Goal: Information Seeking & Learning: Learn about a topic

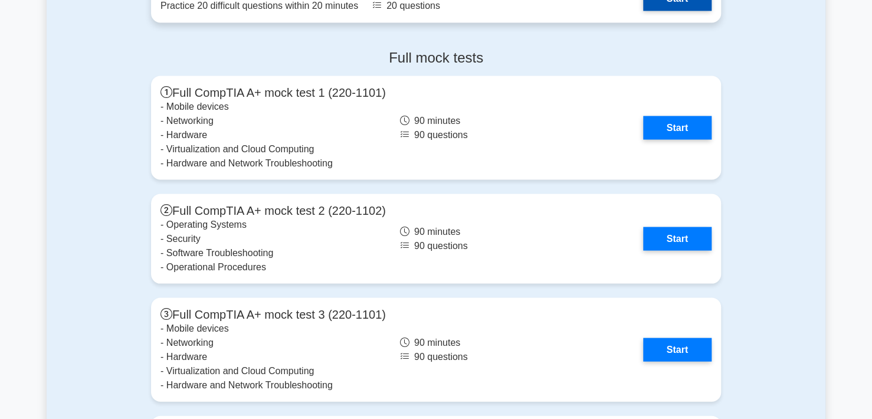
scroll to position [3303, 0]
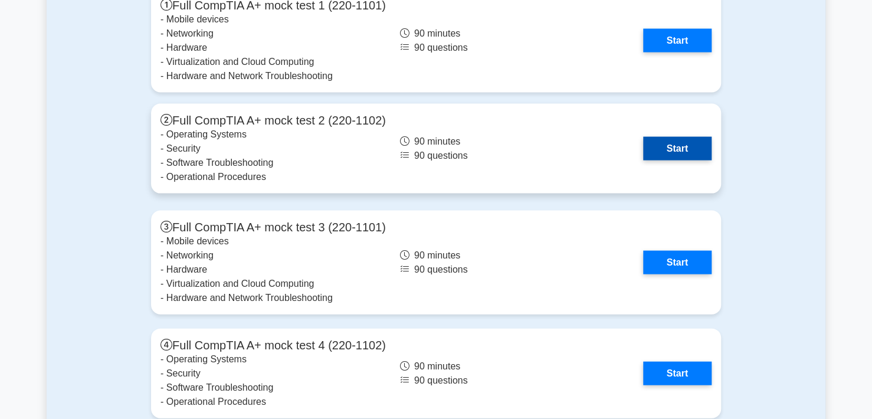
click at [662, 150] on link "Start" at bounding box center [677, 149] width 68 height 24
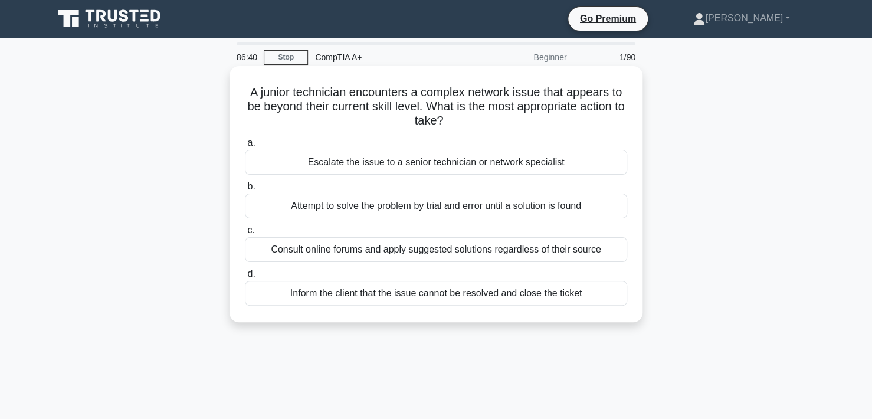
click at [429, 165] on div "Escalate the issue to a senior technician or network specialist" at bounding box center [436, 162] width 382 height 25
click at [245, 147] on input "a. Escalate the issue to a senior technician or network specialist" at bounding box center [245, 143] width 0 height 8
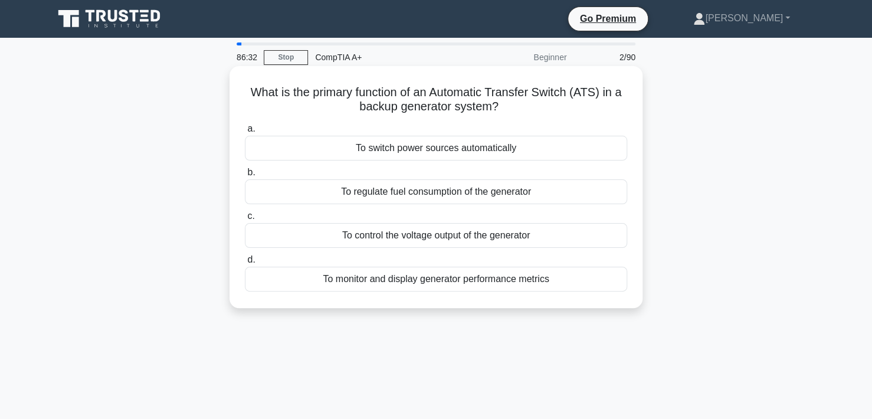
click at [452, 149] on div "To switch power sources automatically" at bounding box center [436, 148] width 382 height 25
click at [245, 133] on input "a. To switch power sources automatically" at bounding box center [245, 129] width 0 height 8
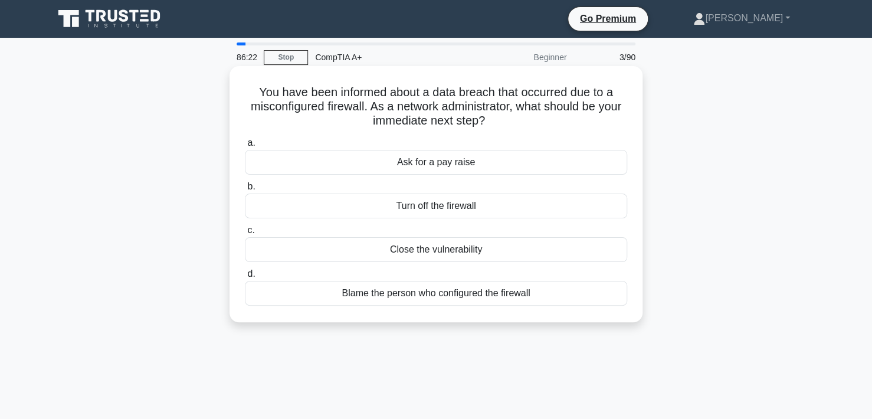
click at [424, 252] on div "Close the vulnerability" at bounding box center [436, 249] width 382 height 25
click at [245, 234] on input "c. Close the vulnerability" at bounding box center [245, 231] width 0 height 8
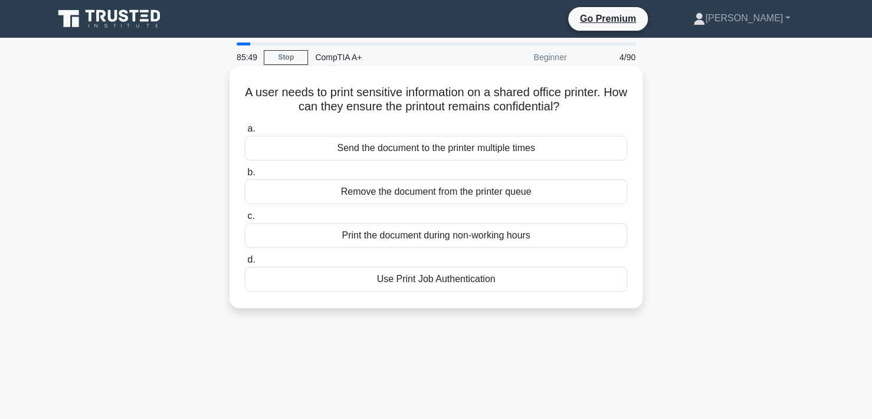
click at [405, 237] on div "Print the document during non-working hours" at bounding box center [436, 235] width 382 height 25
click at [245, 220] on input "c. Print the document during non-working hours" at bounding box center [245, 216] width 0 height 8
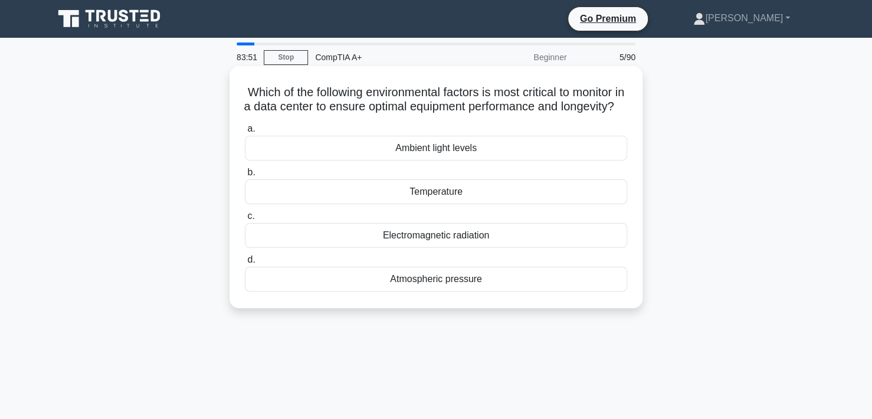
click at [439, 204] on div "Temperature" at bounding box center [436, 191] width 382 height 25
click at [245, 176] on input "b. Temperature" at bounding box center [245, 173] width 0 height 8
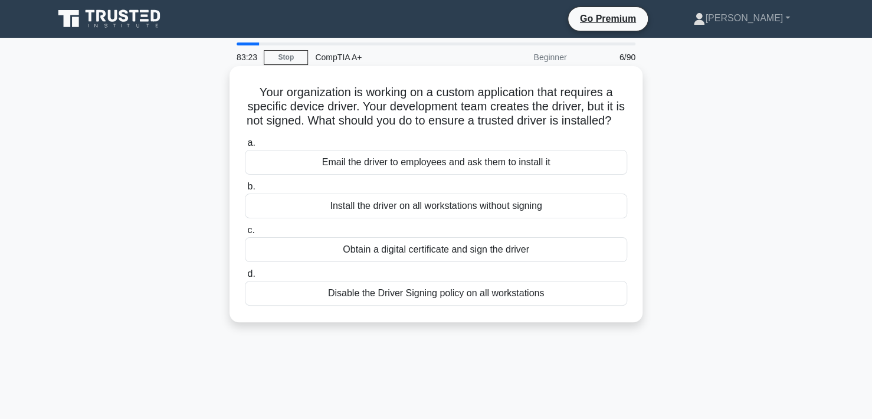
click at [450, 262] on div "Obtain a digital certificate and sign the driver" at bounding box center [436, 249] width 382 height 25
click at [245, 234] on input "c. Obtain a digital certificate and sign the driver" at bounding box center [245, 231] width 0 height 8
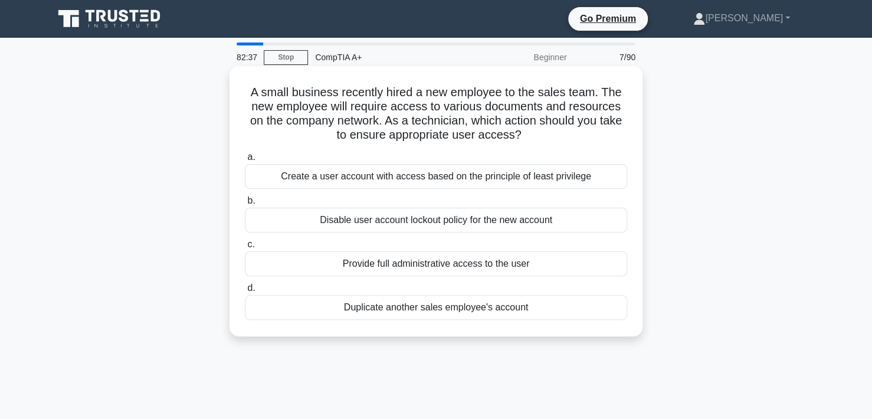
click at [538, 175] on div "Create a user account with access based on the principle of least privilege" at bounding box center [436, 176] width 382 height 25
click at [245, 161] on input "a. Create a user account with access based on the principle of least privilege" at bounding box center [245, 157] width 0 height 8
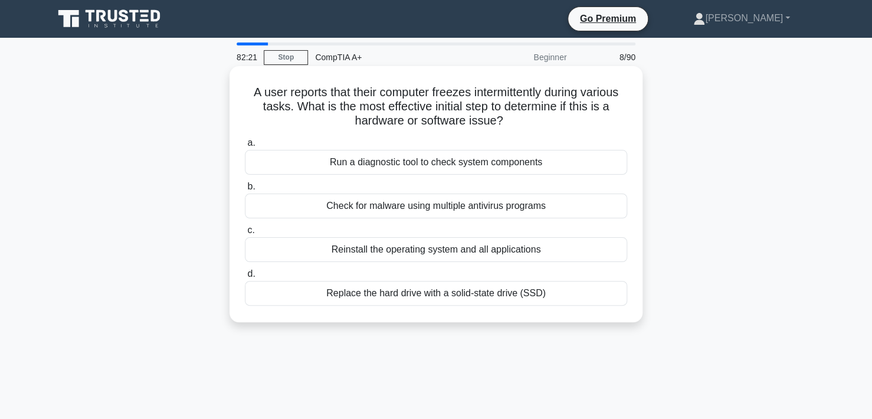
click at [483, 162] on div "Run a diagnostic tool to check system components" at bounding box center [436, 162] width 382 height 25
click at [245, 147] on input "a. Run a diagnostic tool to check system components" at bounding box center [245, 143] width 0 height 8
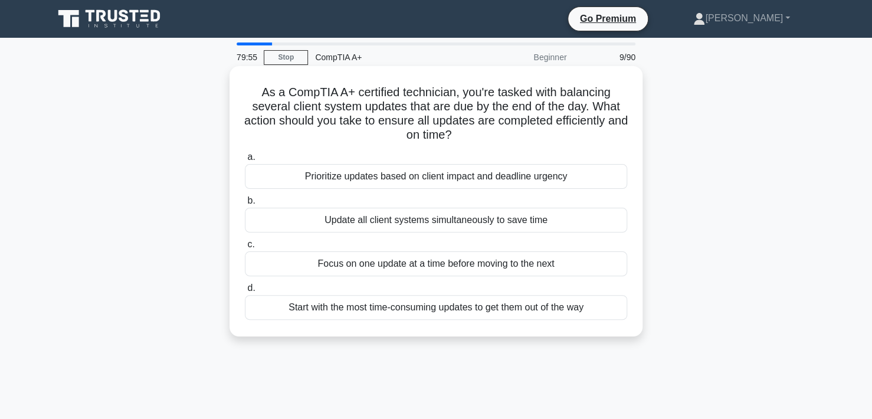
click at [536, 176] on div "Prioritize updates based on client impact and deadline urgency" at bounding box center [436, 176] width 382 height 25
click at [245, 161] on input "a. Prioritize updates based on client impact and deadline urgency" at bounding box center [245, 157] width 0 height 8
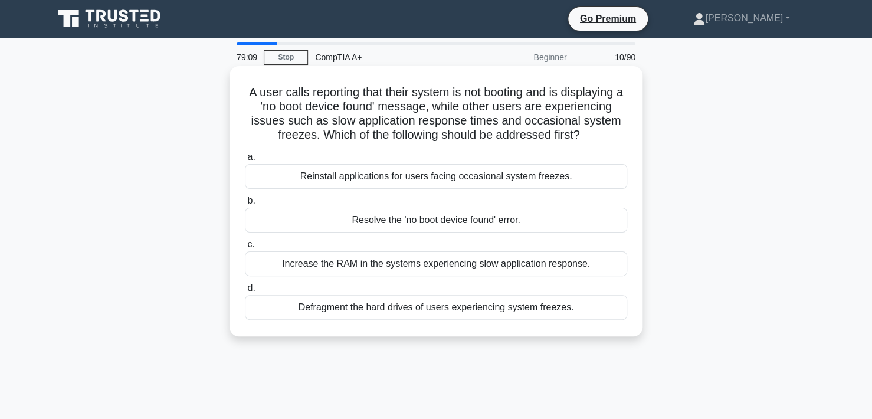
click at [382, 222] on div "Resolve the 'no boot device found' error." at bounding box center [436, 220] width 382 height 25
click at [245, 205] on input "b. Resolve the 'no boot device found' error." at bounding box center [245, 201] width 0 height 8
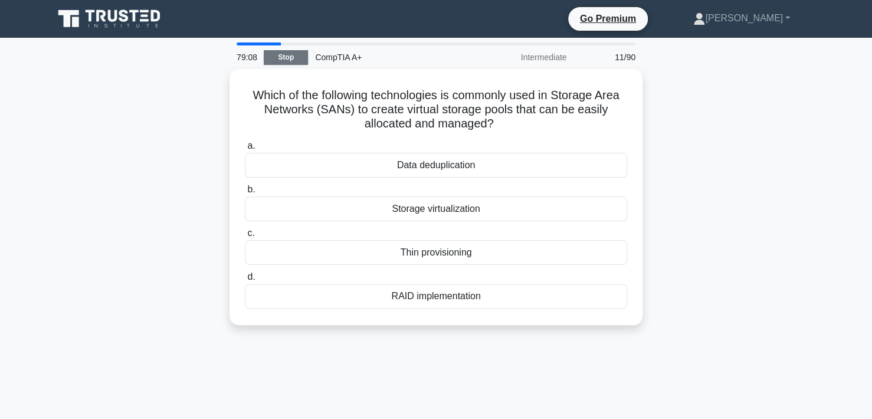
click at [277, 55] on link "Stop" at bounding box center [286, 57] width 44 height 15
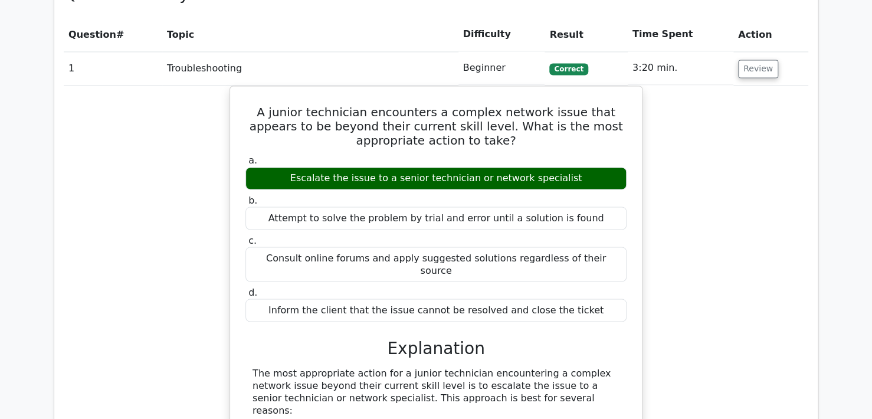
scroll to position [885, 0]
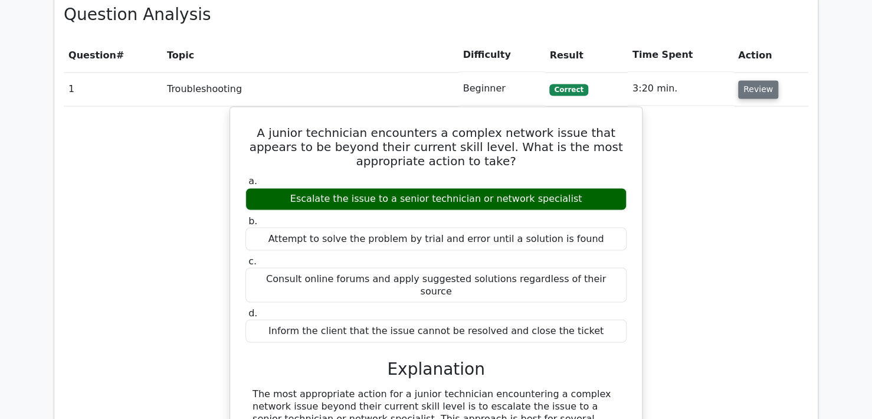
click at [756, 80] on button "Review" at bounding box center [758, 89] width 40 height 18
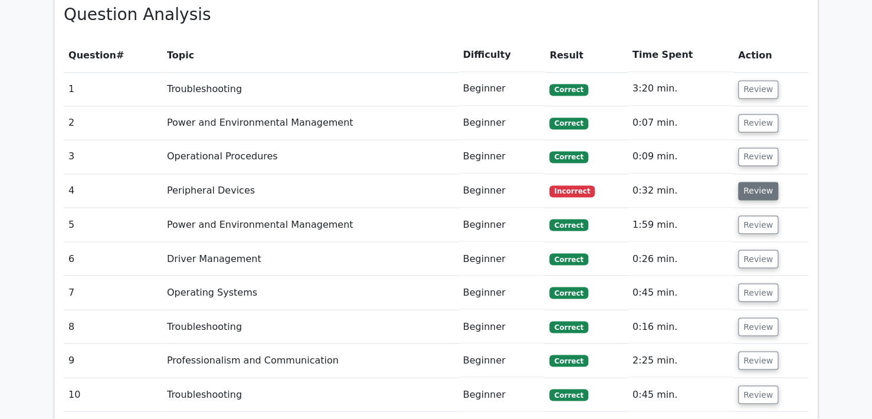
click at [753, 182] on button "Review" at bounding box center [758, 191] width 40 height 18
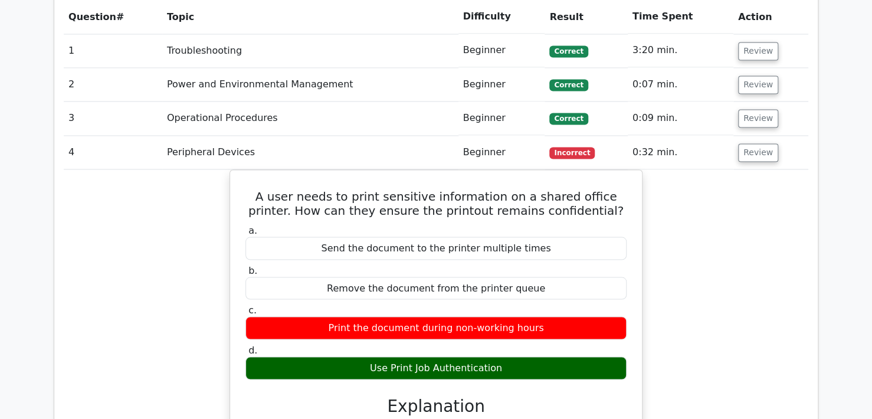
scroll to position [944, 0]
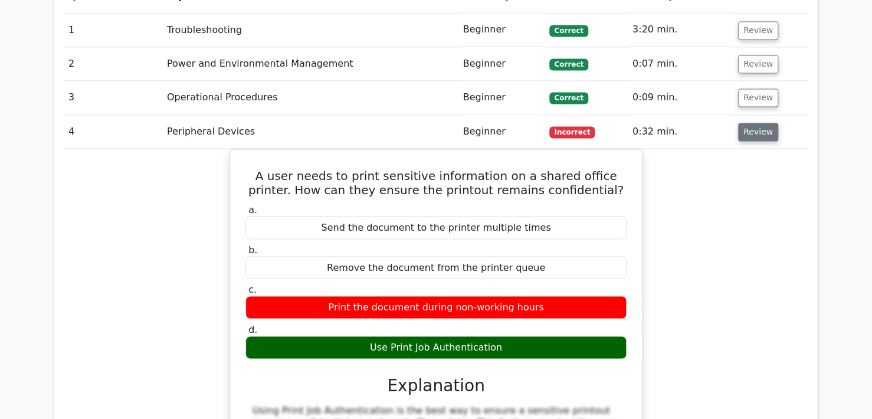
click at [743, 123] on button "Review" at bounding box center [758, 132] width 40 height 18
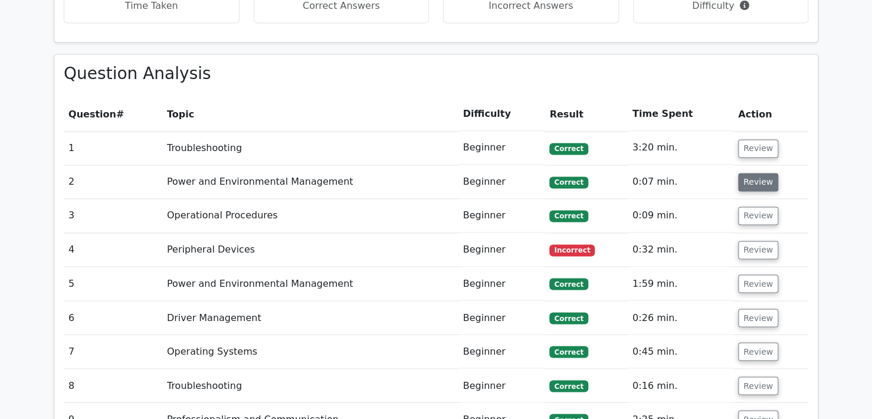
click at [750, 173] on button "Review" at bounding box center [758, 182] width 40 height 18
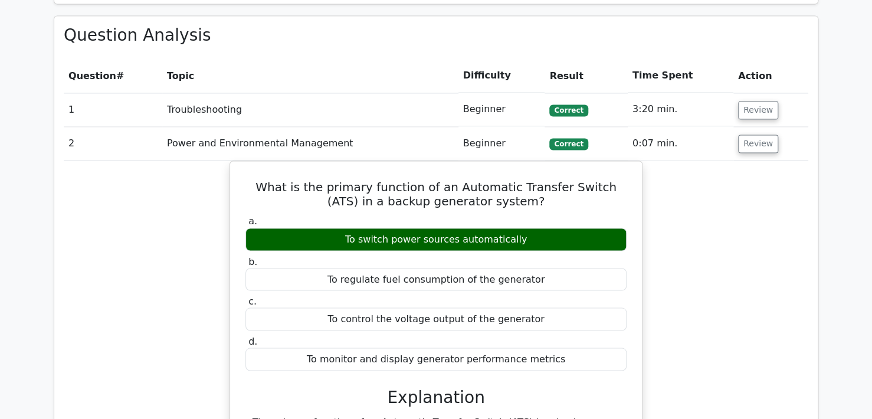
scroll to position [885, 0]
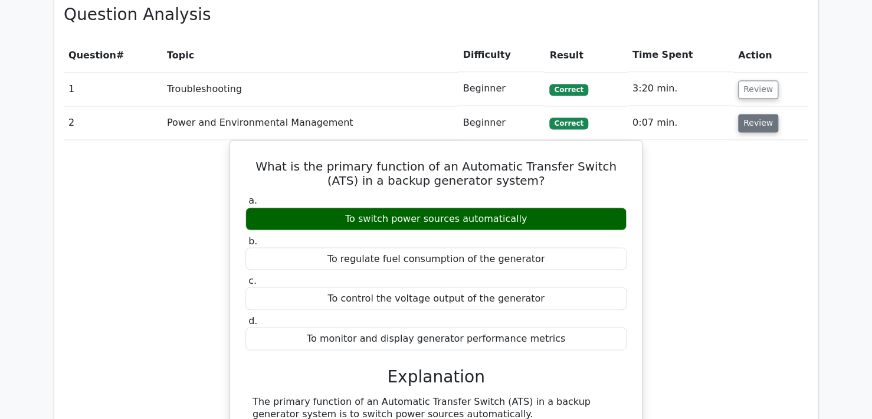
click at [750, 114] on button "Review" at bounding box center [758, 123] width 40 height 18
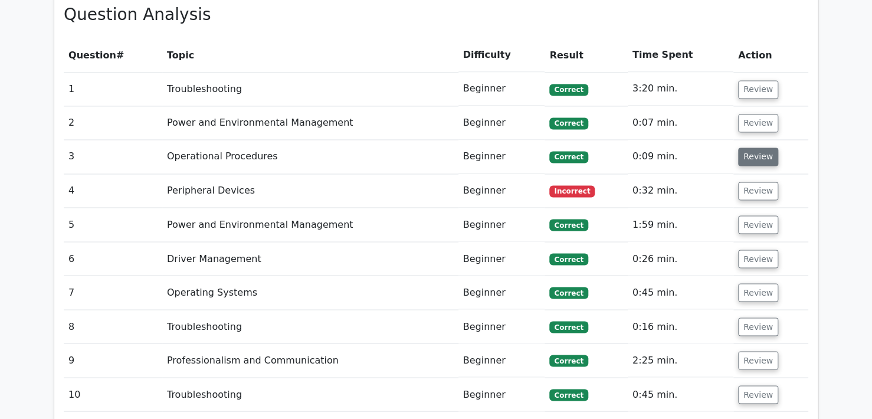
click at [757, 147] on button "Review" at bounding box center [758, 156] width 40 height 18
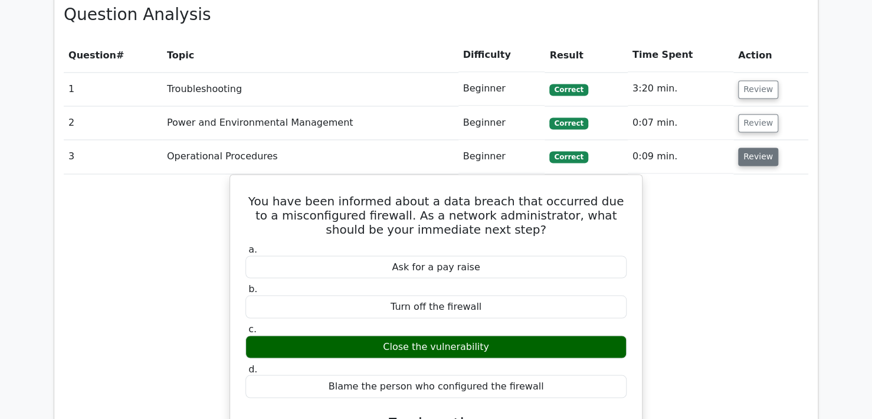
click at [750, 147] on button "Review" at bounding box center [758, 156] width 40 height 18
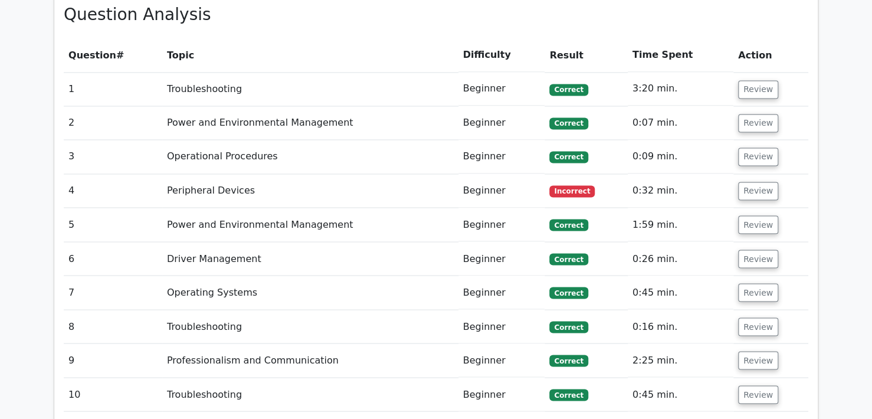
click at [750, 174] on td "Review" at bounding box center [770, 191] width 75 height 34
click at [753, 182] on button "Review" at bounding box center [758, 191] width 40 height 18
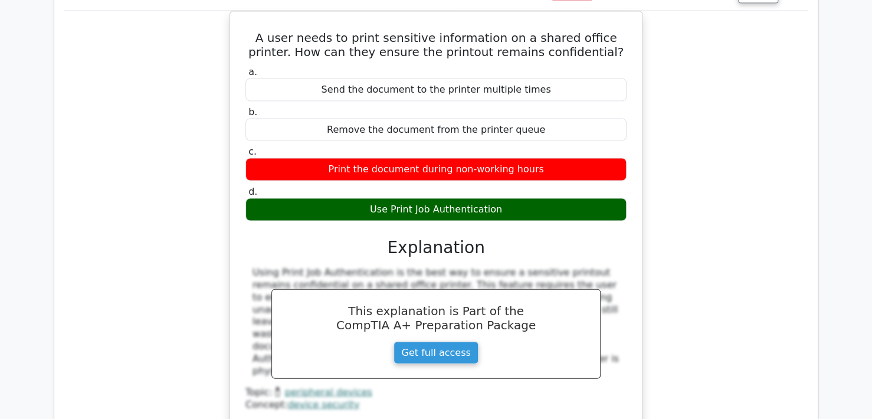
scroll to position [1062, 0]
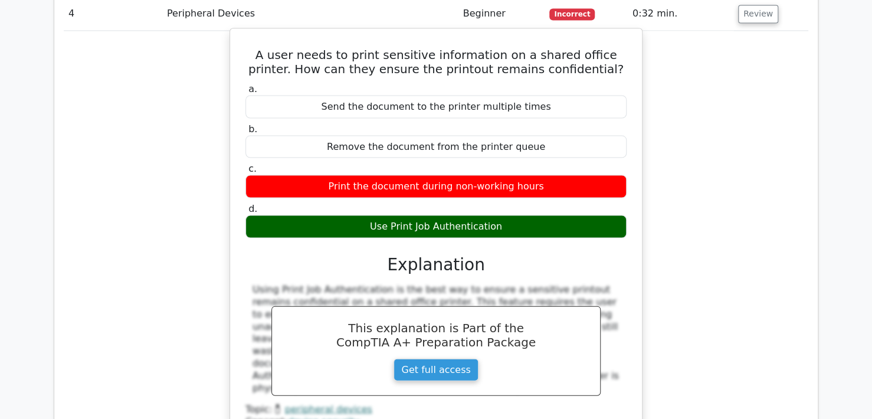
drag, startPoint x: 370, startPoint y: 192, endPoint x: 497, endPoint y: 199, distance: 126.4
click at [497, 215] on div "Use Print Job Authentication" at bounding box center [435, 226] width 381 height 23
copy div "Use Print Job Authentication"
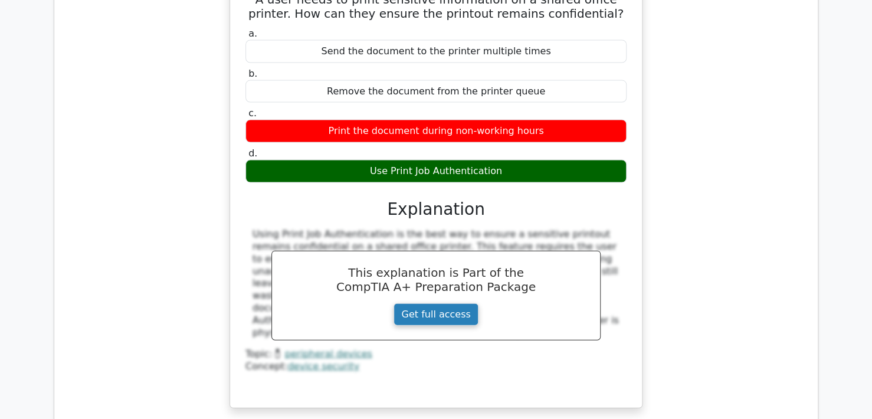
scroll to position [944, 0]
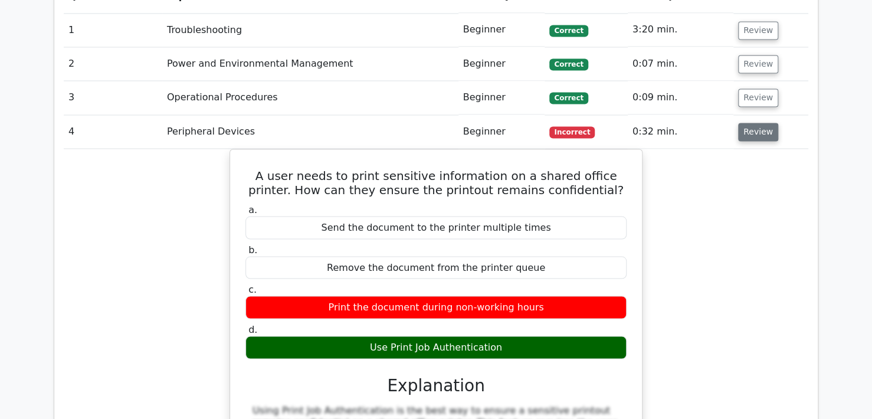
click at [762, 123] on button "Review" at bounding box center [758, 132] width 40 height 18
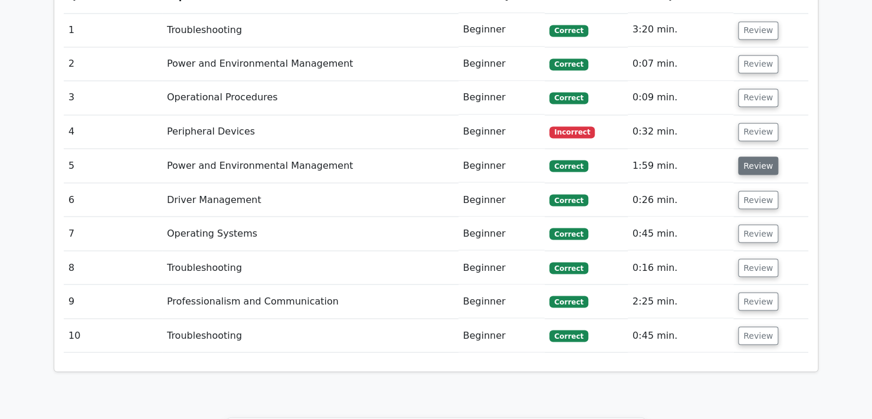
click at [746, 156] on button "Review" at bounding box center [758, 165] width 40 height 18
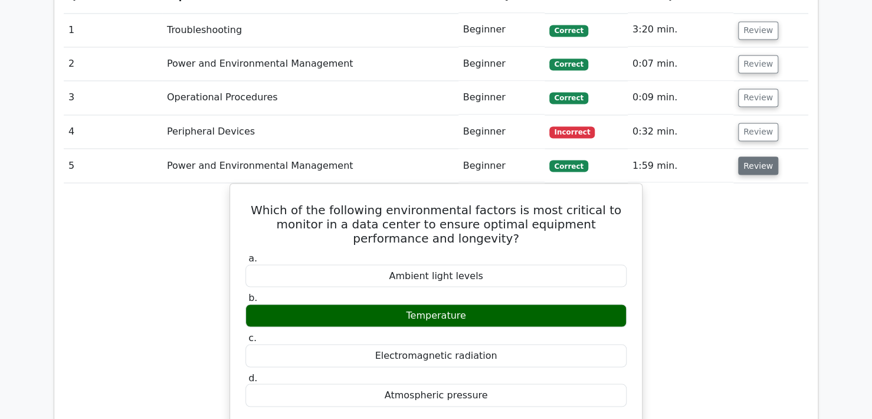
click at [742, 156] on button "Review" at bounding box center [758, 165] width 40 height 18
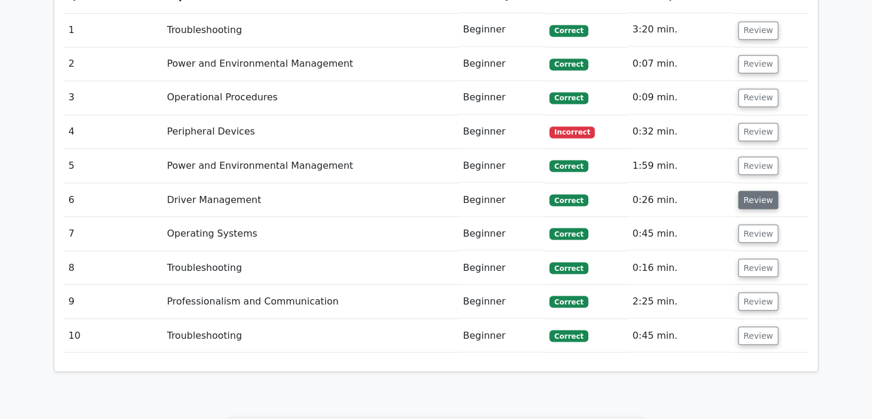
click at [762, 191] on button "Review" at bounding box center [758, 200] width 40 height 18
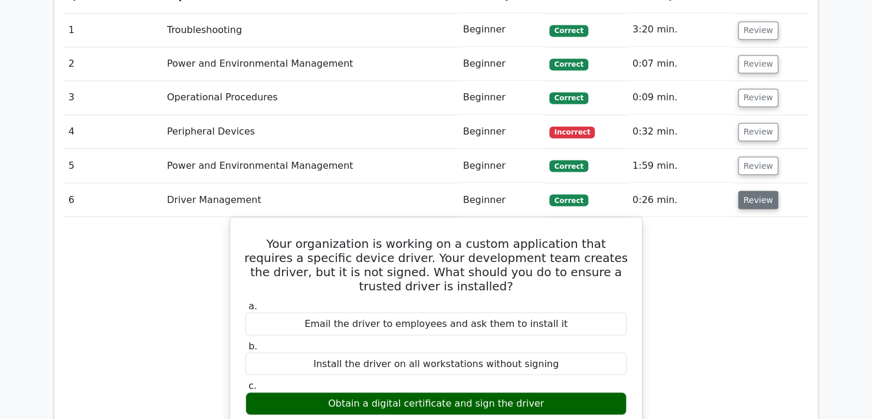
click at [757, 191] on button "Review" at bounding box center [758, 200] width 40 height 18
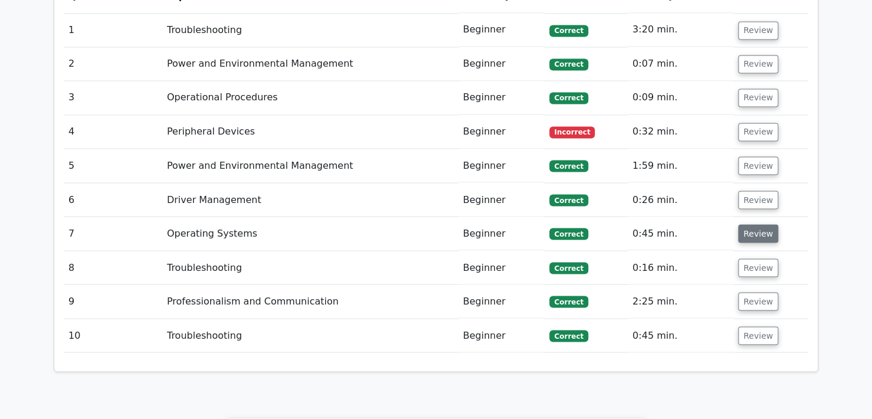
click at [760, 224] on button "Review" at bounding box center [758, 233] width 40 height 18
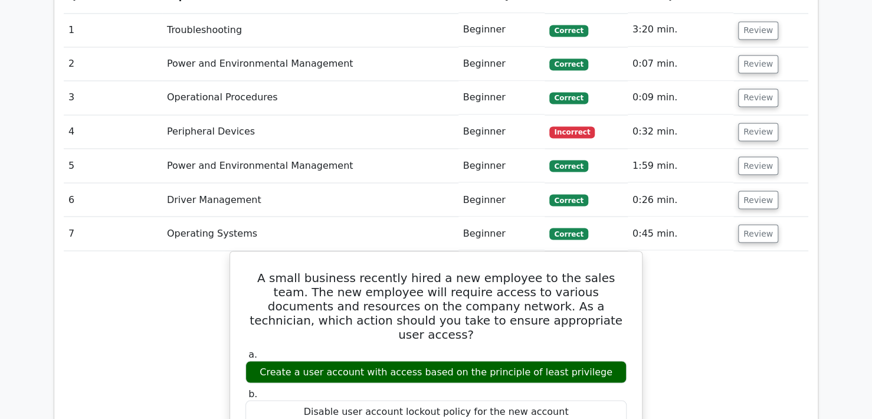
scroll to position [1003, 0]
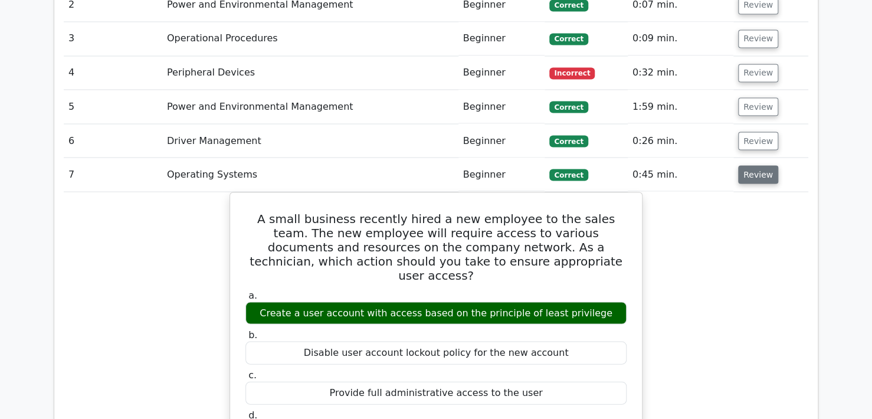
click at [760, 165] on button "Review" at bounding box center [758, 174] width 40 height 18
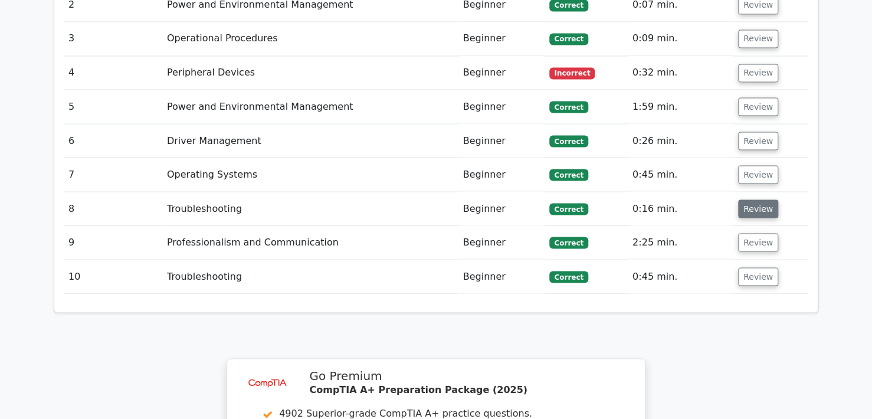
click at [753, 199] on button "Review" at bounding box center [758, 208] width 40 height 18
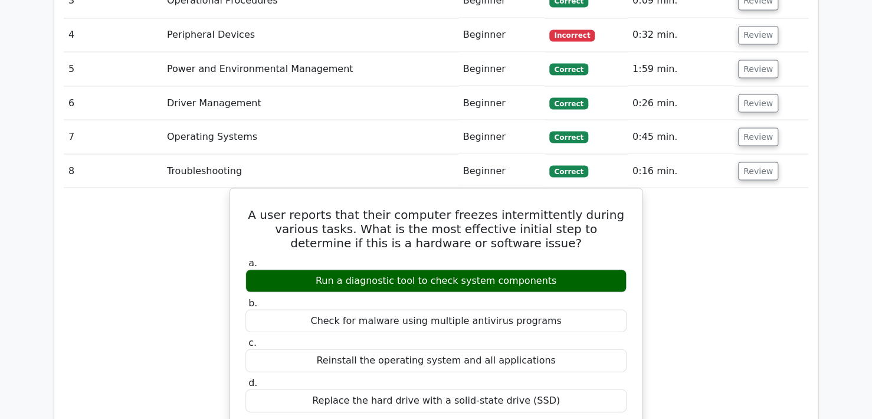
scroll to position [1062, 0]
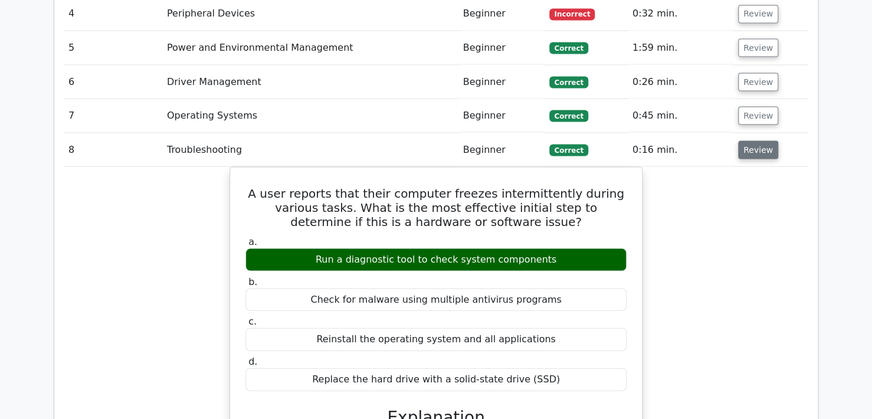
click at [743, 140] on button "Review" at bounding box center [758, 149] width 40 height 18
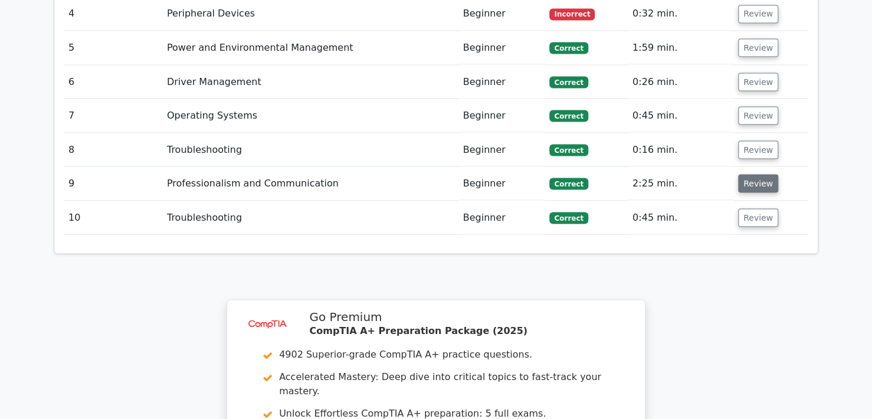
click at [765, 174] on button "Review" at bounding box center [758, 183] width 40 height 18
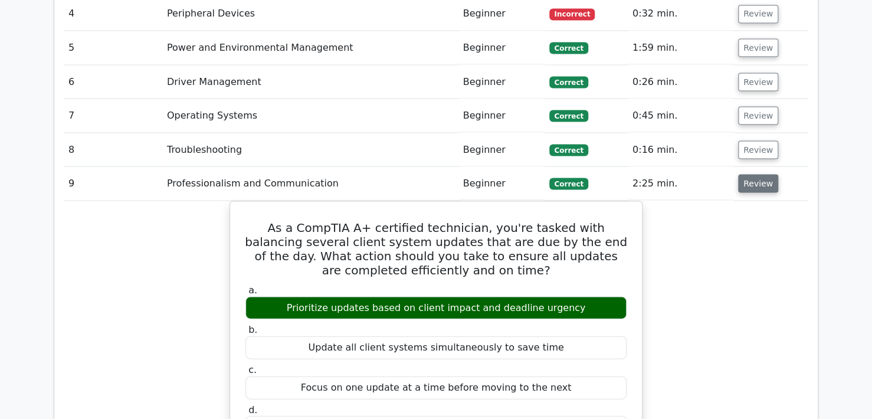
click at [754, 174] on button "Review" at bounding box center [758, 183] width 40 height 18
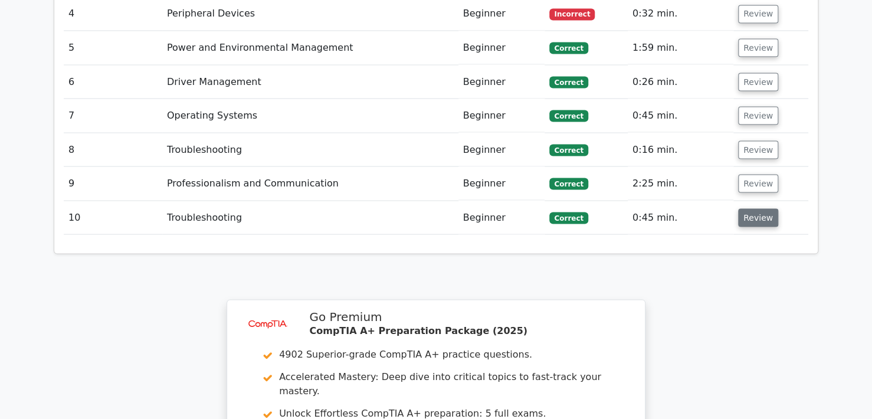
click at [748, 208] on button "Review" at bounding box center [758, 217] width 40 height 18
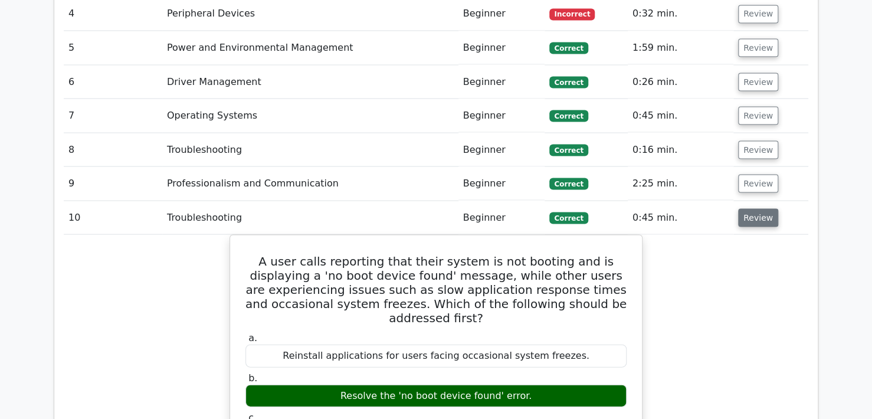
click at [748, 208] on button "Review" at bounding box center [758, 217] width 40 height 18
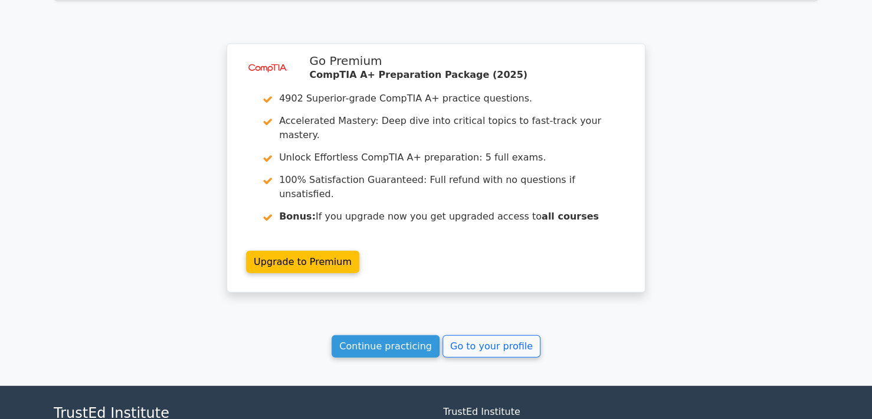
scroll to position [1364, 0]
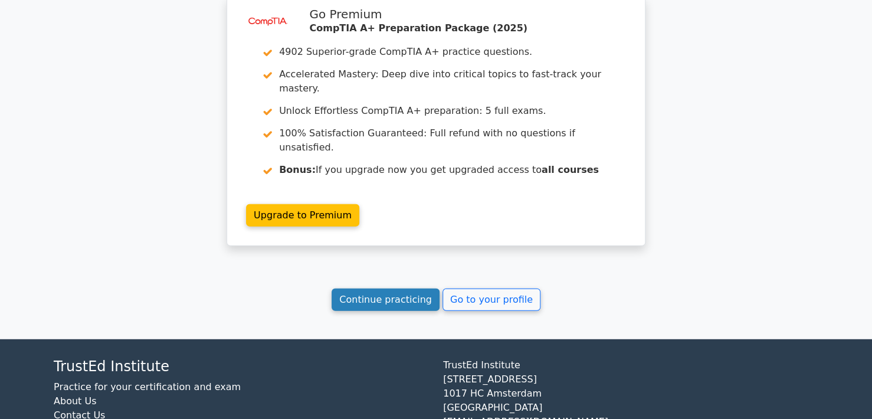
click at [406, 288] on link "Continue practicing" at bounding box center [386, 299] width 108 height 22
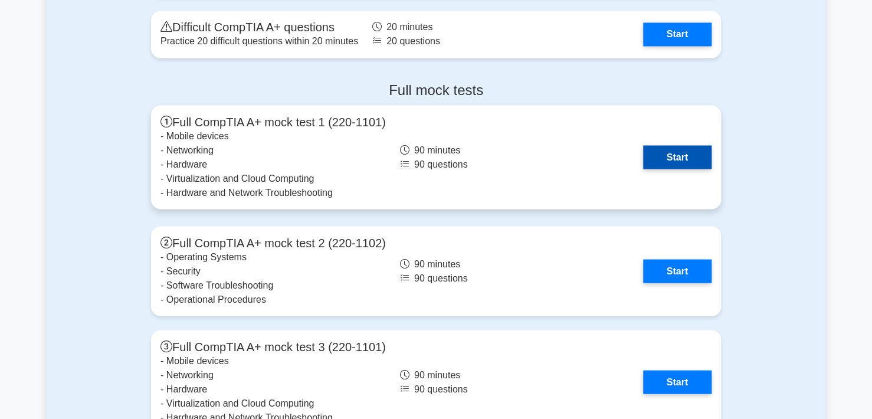
scroll to position [3126, 0]
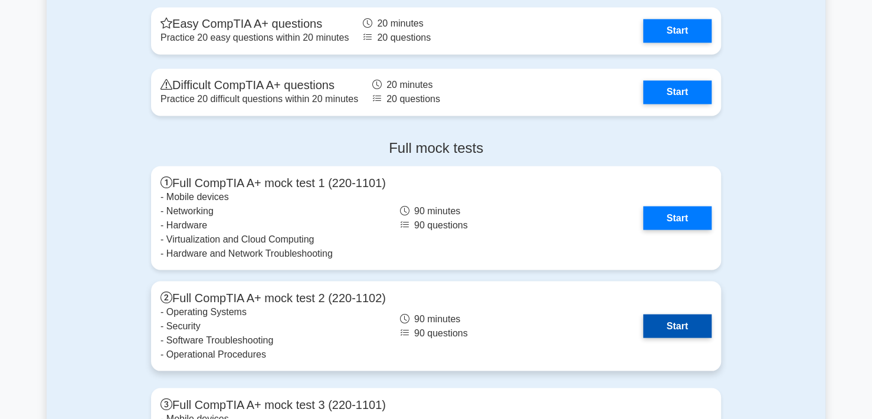
click at [671, 327] on link "Start" at bounding box center [677, 326] width 68 height 24
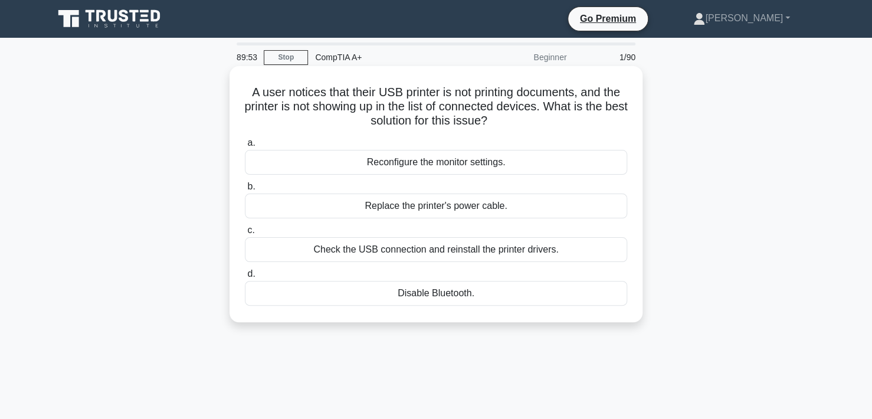
click at [469, 251] on div "Check the USB connection and reinstall the printer drivers." at bounding box center [436, 249] width 382 height 25
click at [245, 234] on input "c. Check the USB connection and reinstall the printer drivers." at bounding box center [245, 231] width 0 height 8
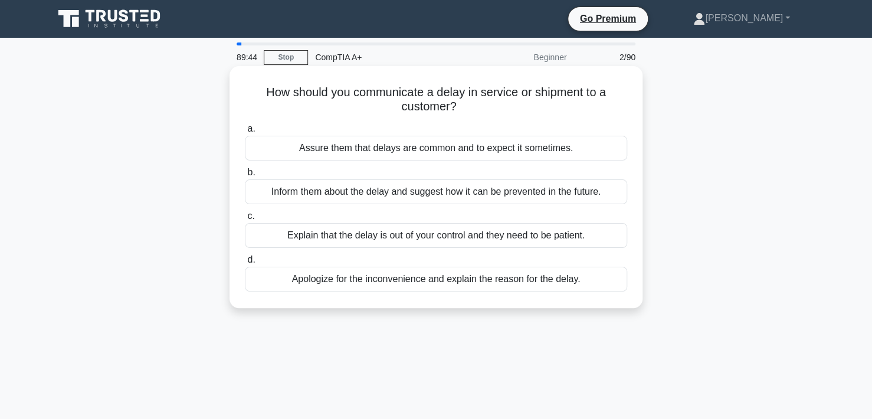
click at [460, 279] on div "Apologize for the inconvenience and explain the reason for the delay." at bounding box center [436, 279] width 382 height 25
click at [245, 264] on input "d. Apologize for the inconvenience and explain the reason for the delay." at bounding box center [245, 260] width 0 height 8
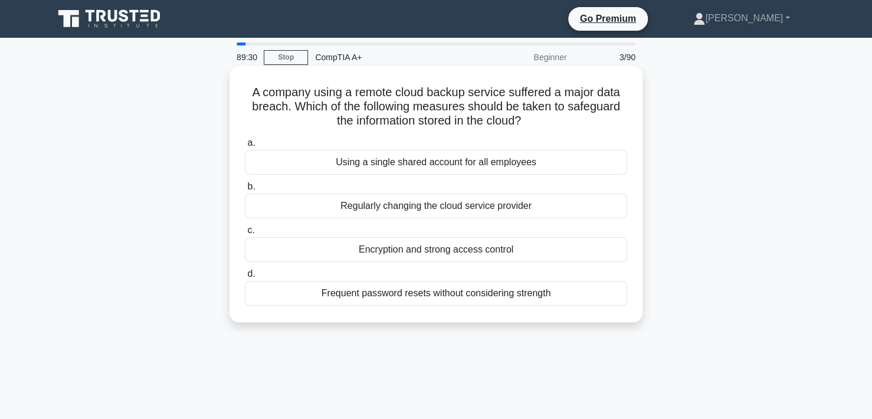
click at [406, 250] on div "Encryption and strong access control" at bounding box center [436, 249] width 382 height 25
click at [245, 234] on input "c. Encryption and strong access control" at bounding box center [245, 231] width 0 height 8
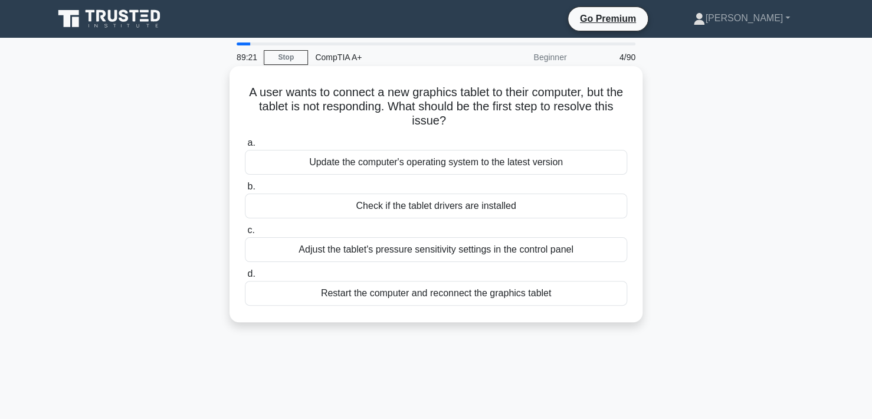
click at [460, 205] on div "Check if the tablet drivers are installed" at bounding box center [436, 205] width 382 height 25
click at [245, 191] on input "b. Check if the tablet drivers are installed" at bounding box center [245, 187] width 0 height 8
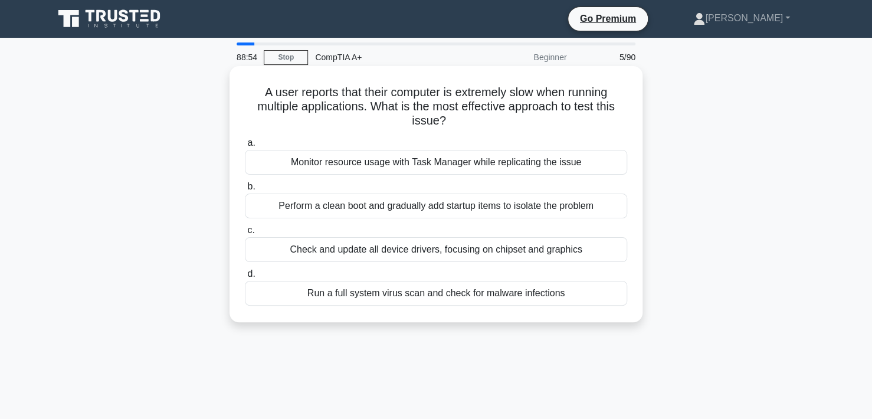
click at [550, 162] on div "Monitor resource usage with Task Manager while replicating the issue" at bounding box center [436, 162] width 382 height 25
click at [245, 147] on input "a. Monitor resource usage with Task Manager while replicating the issue" at bounding box center [245, 143] width 0 height 8
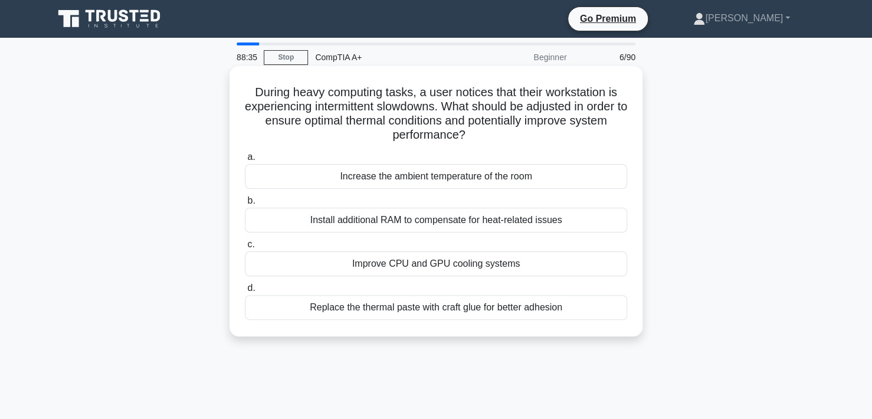
click at [409, 265] on div "Improve CPU and GPU cooling systems" at bounding box center [436, 263] width 382 height 25
click at [245, 248] on input "c. Improve CPU and GPU cooling systems" at bounding box center [245, 245] width 0 height 8
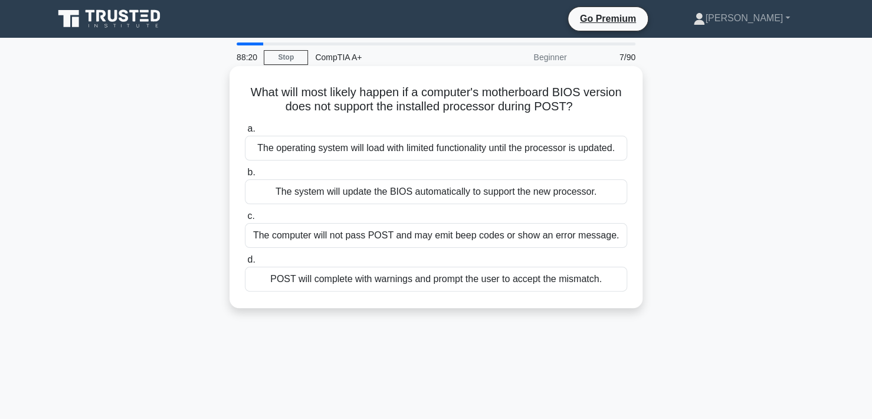
click at [517, 236] on div "The computer will not pass POST and may emit beep codes or show an error messag…" at bounding box center [436, 235] width 382 height 25
click at [245, 220] on input "c. The computer will not pass POST and may emit beep codes or show an error mes…" at bounding box center [245, 216] width 0 height 8
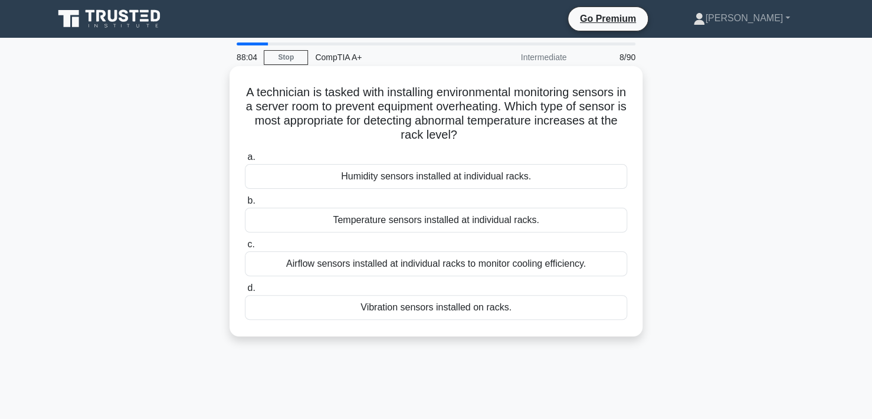
click at [501, 221] on div "Temperature sensors installed at individual racks." at bounding box center [436, 220] width 382 height 25
click at [245, 205] on input "b. Temperature sensors installed at individual racks." at bounding box center [245, 201] width 0 height 8
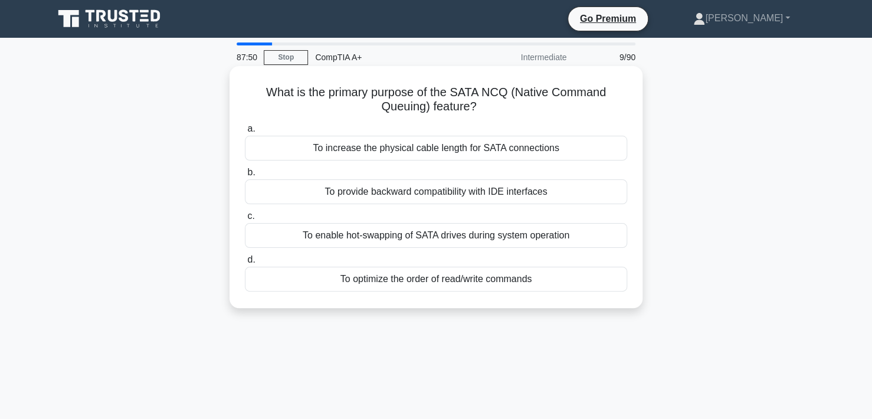
click at [454, 277] on div "To optimize the order of read/write commands" at bounding box center [436, 279] width 382 height 25
click at [245, 264] on input "d. To optimize the order of read/write commands" at bounding box center [245, 260] width 0 height 8
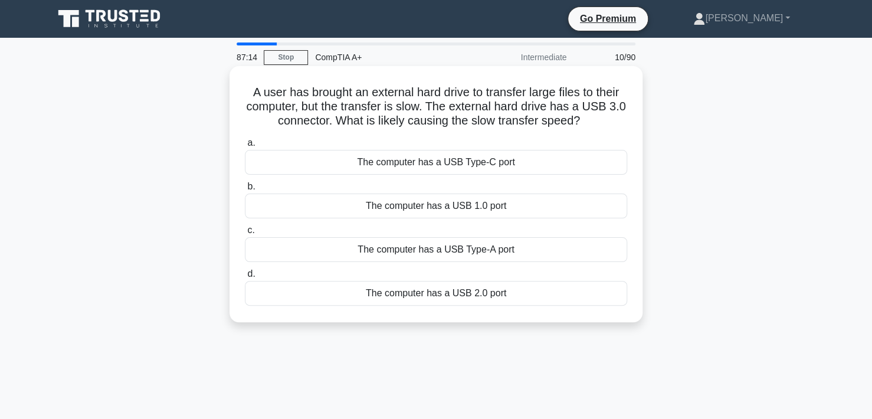
click at [418, 296] on div "The computer has a USB 2.0 port" at bounding box center [436, 293] width 382 height 25
click at [245, 278] on input "d. The computer has a USB 2.0 port" at bounding box center [245, 274] width 0 height 8
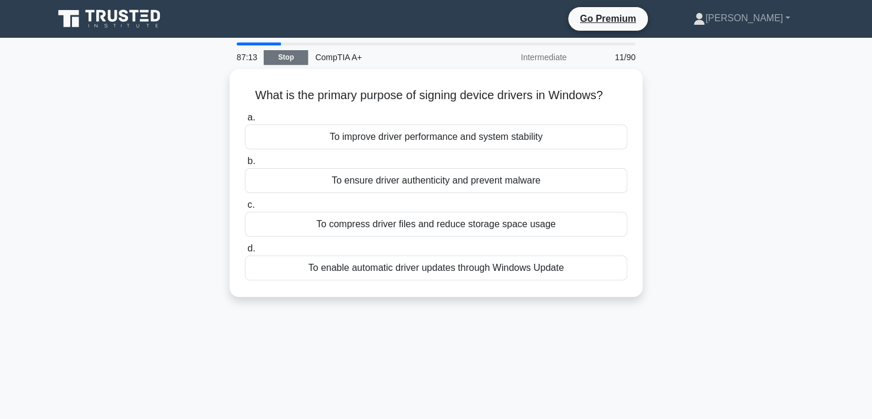
click at [297, 55] on link "Stop" at bounding box center [286, 57] width 44 height 15
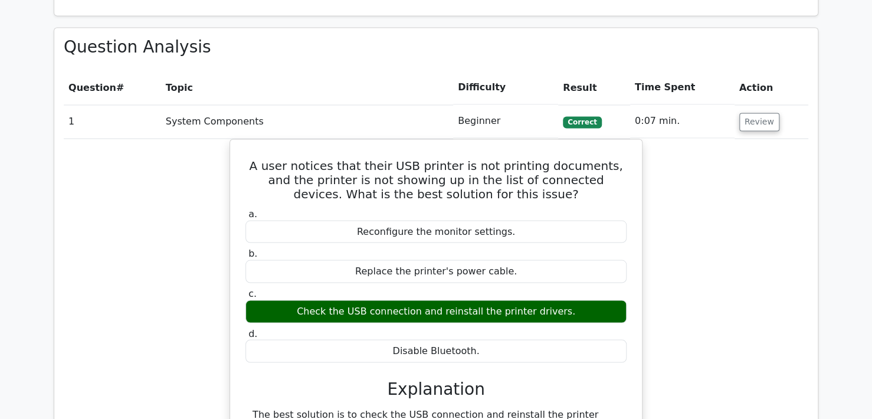
scroll to position [944, 0]
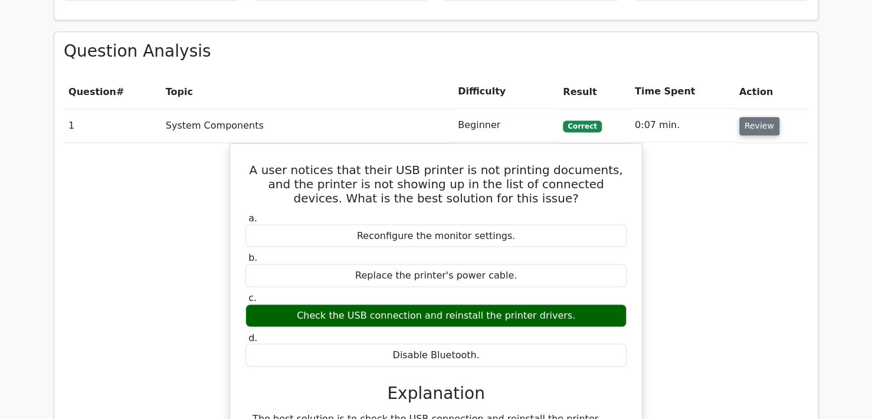
click at [760, 117] on button "Review" at bounding box center [759, 126] width 40 height 18
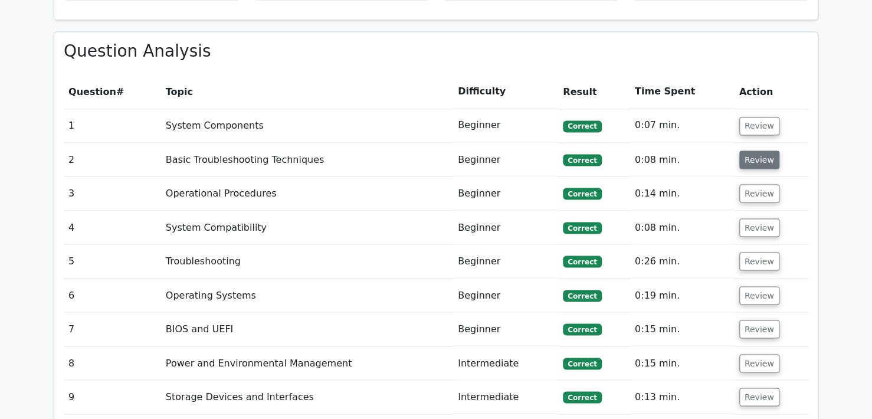
click at [757, 150] on button "Review" at bounding box center [759, 159] width 40 height 18
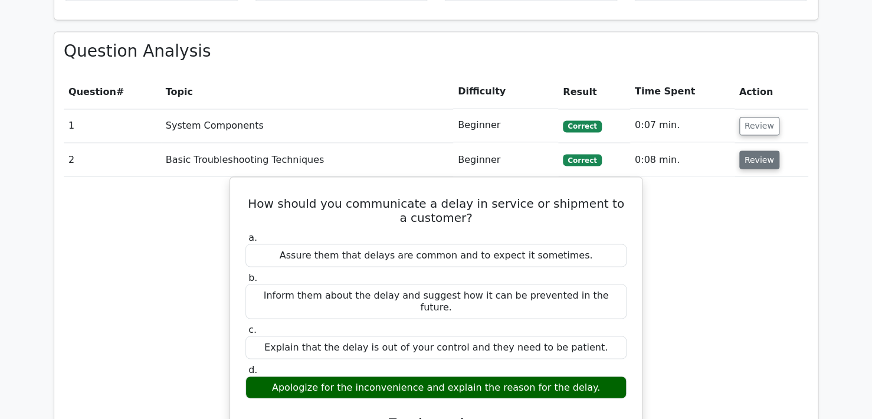
click at [757, 150] on button "Review" at bounding box center [759, 159] width 40 height 18
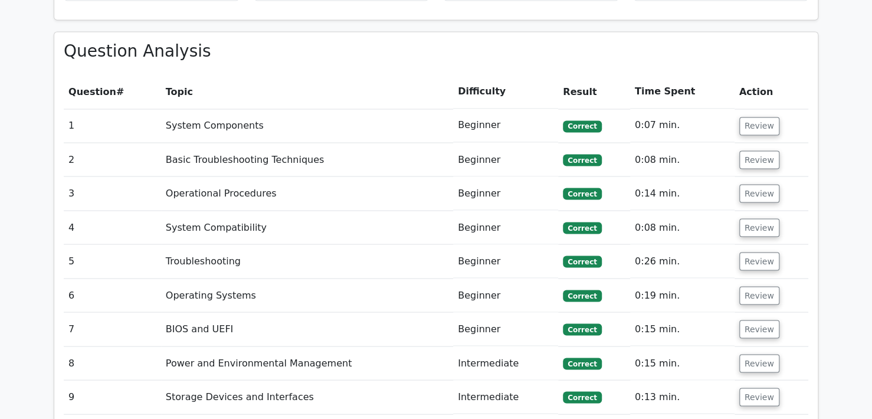
click at [758, 176] on td "Review" at bounding box center [771, 193] width 74 height 34
click at [756, 184] on button "Review" at bounding box center [759, 193] width 40 height 18
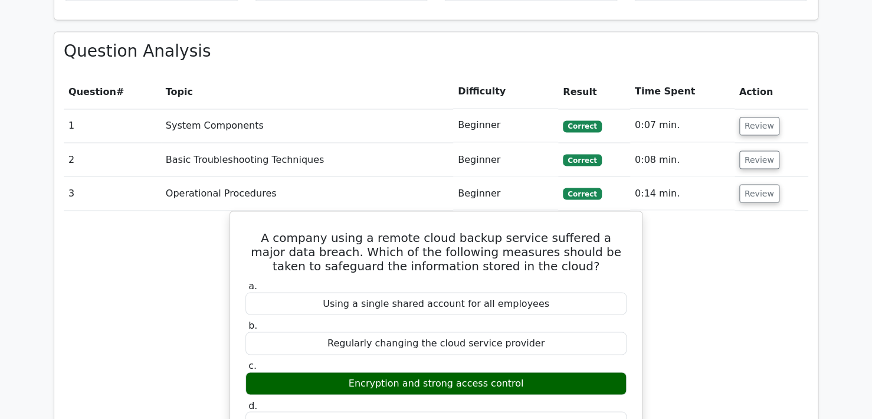
scroll to position [1003, 0]
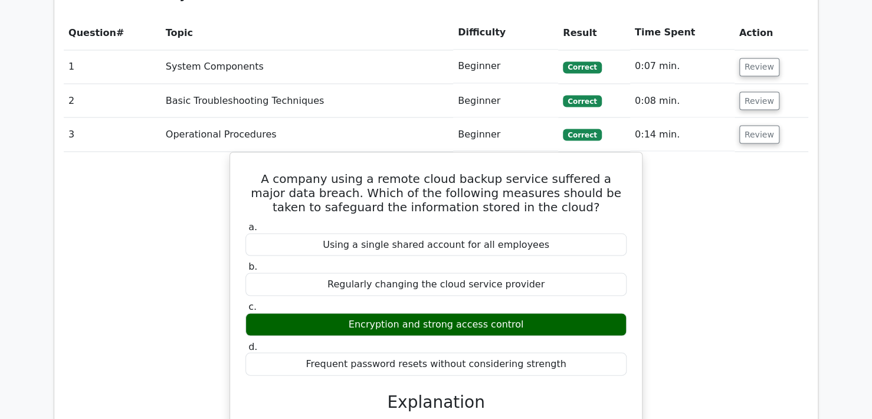
drag, startPoint x: 750, startPoint y: 103, endPoint x: 747, endPoint y: 137, distance: 33.7
click at [750, 125] on button "Review" at bounding box center [759, 134] width 40 height 18
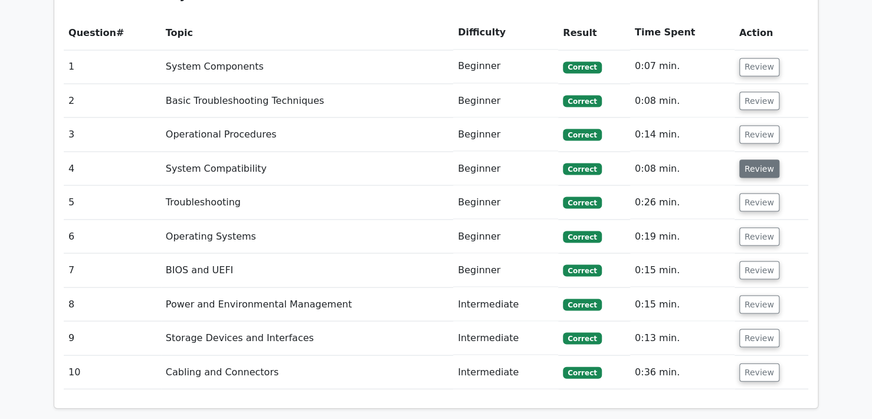
click at [747, 159] on button "Review" at bounding box center [759, 168] width 40 height 18
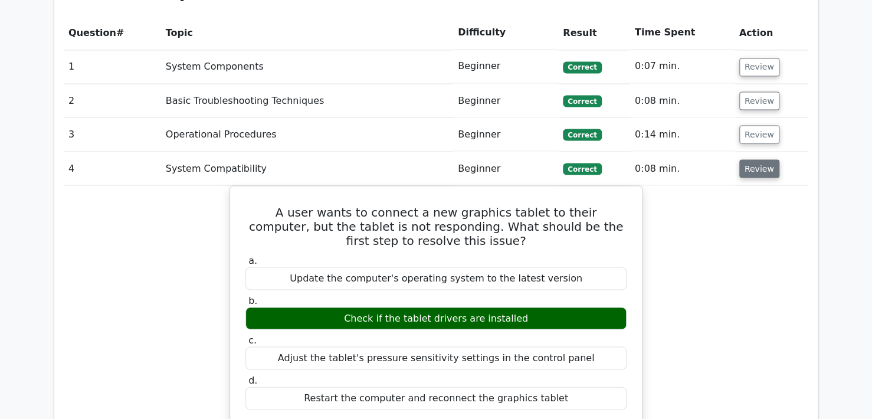
click at [747, 159] on button "Review" at bounding box center [759, 168] width 40 height 18
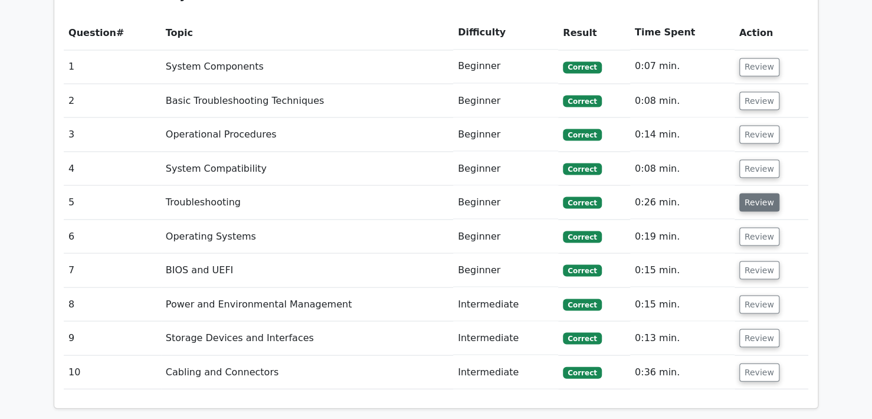
click at [743, 193] on button "Review" at bounding box center [759, 202] width 40 height 18
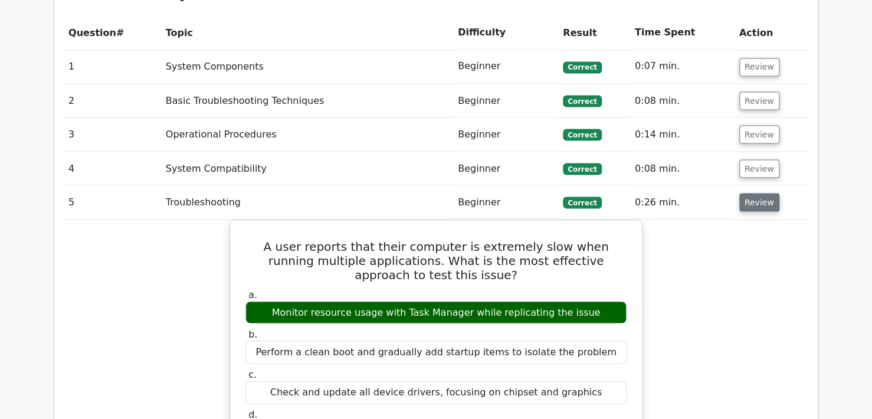
click at [743, 193] on button "Review" at bounding box center [759, 202] width 40 height 18
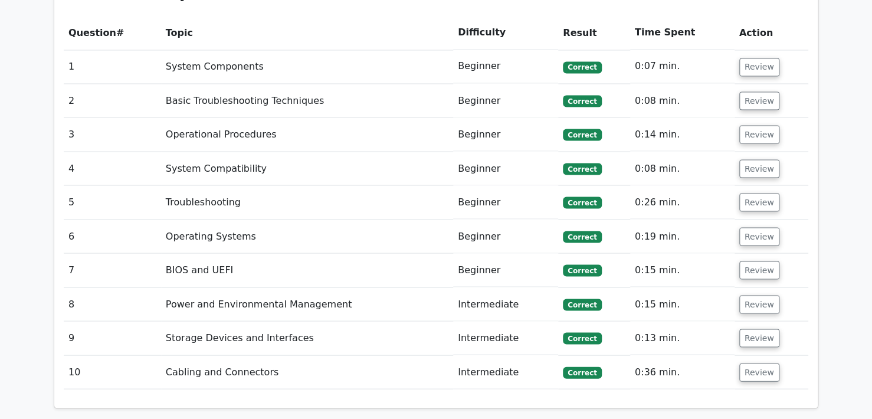
click at [743, 219] on td "Review" at bounding box center [771, 236] width 74 height 34
click at [746, 227] on button "Review" at bounding box center [759, 236] width 40 height 18
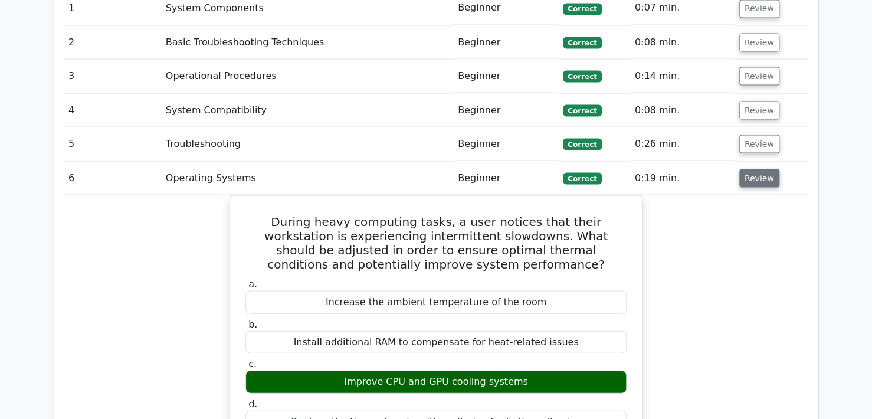
scroll to position [1062, 0]
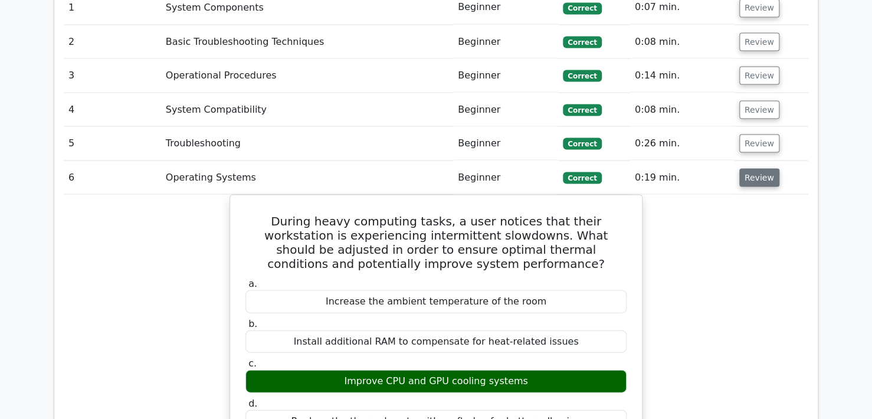
click at [755, 168] on button "Review" at bounding box center [759, 177] width 40 height 18
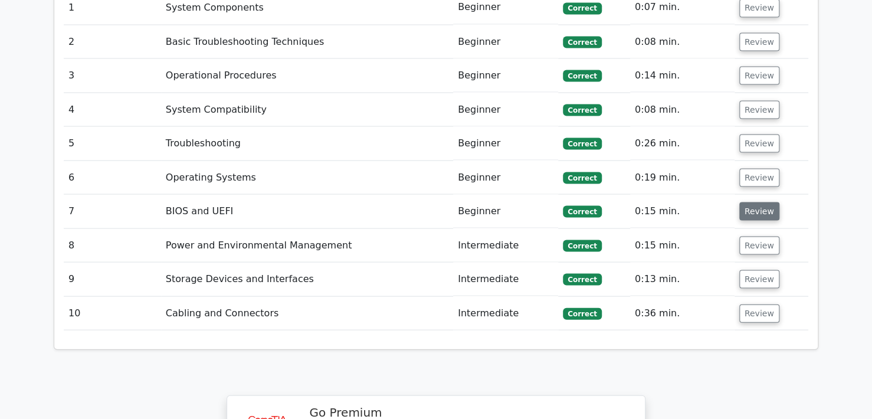
click at [754, 202] on button "Review" at bounding box center [759, 211] width 40 height 18
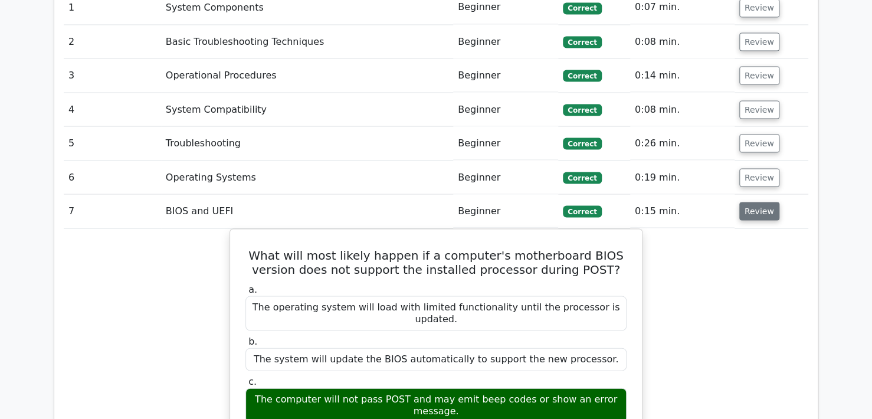
click at [753, 202] on button "Review" at bounding box center [759, 211] width 40 height 18
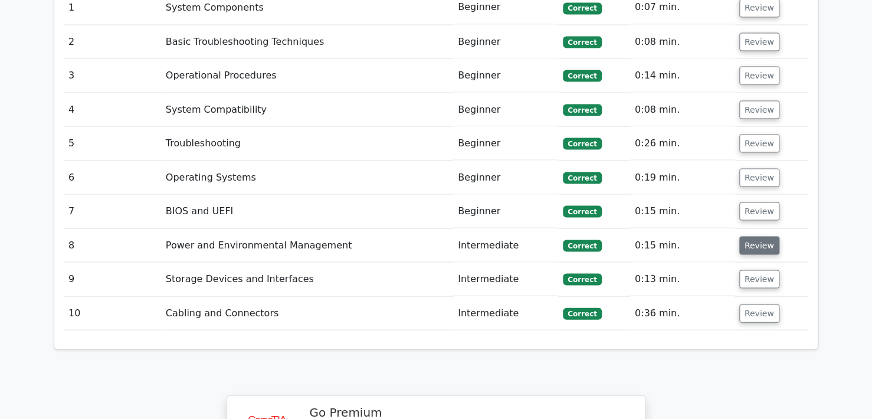
click at [749, 236] on button "Review" at bounding box center [759, 245] width 40 height 18
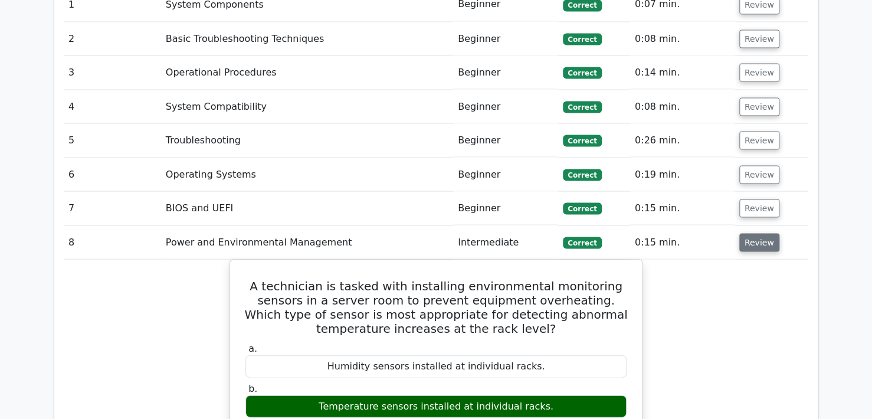
scroll to position [1121, 0]
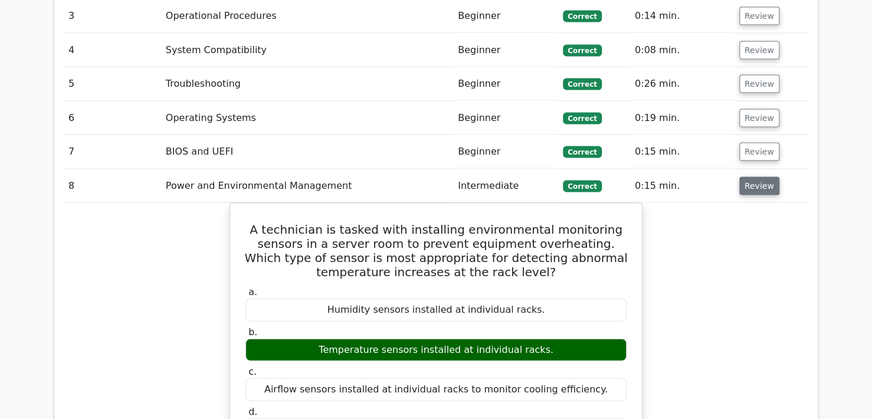
click at [759, 177] on button "Review" at bounding box center [759, 186] width 40 height 18
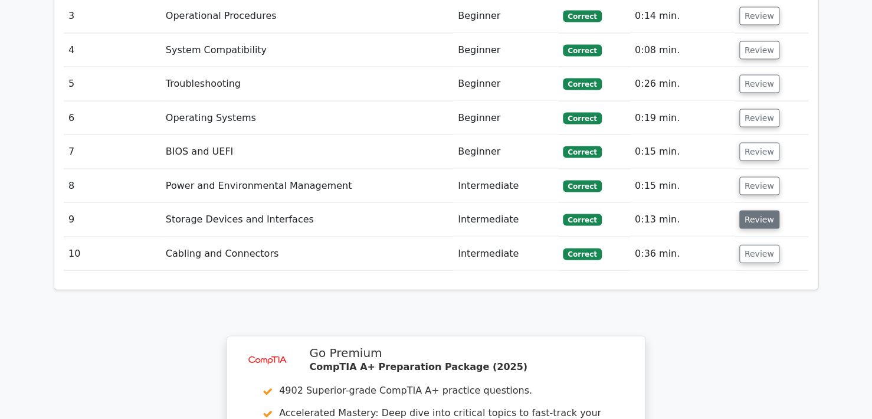
click at [752, 211] on button "Review" at bounding box center [759, 220] width 40 height 18
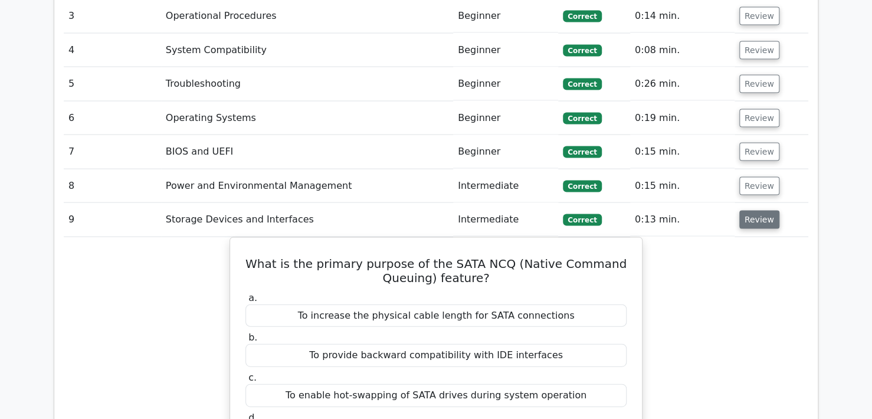
click at [750, 211] on button "Review" at bounding box center [759, 220] width 40 height 18
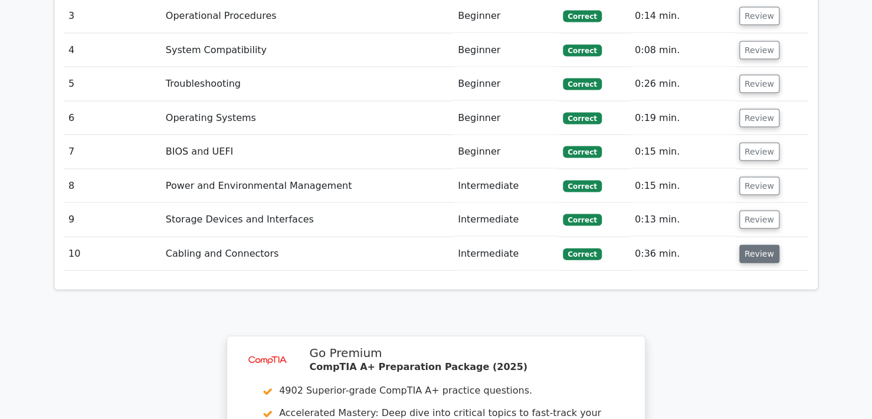
click at [751, 245] on button "Review" at bounding box center [759, 254] width 40 height 18
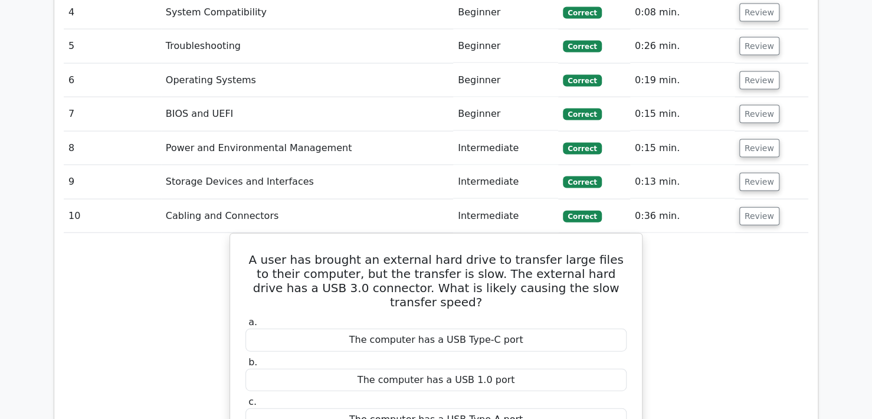
scroll to position [1180, 0]
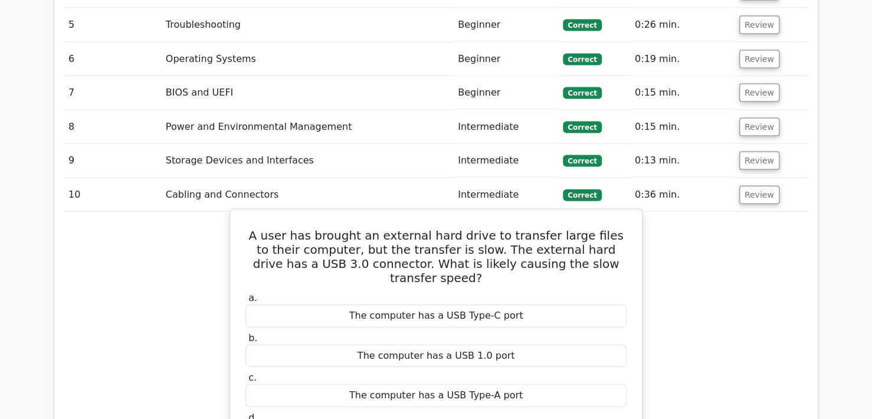
drag, startPoint x: 244, startPoint y: 204, endPoint x: 632, endPoint y: 392, distance: 431.9
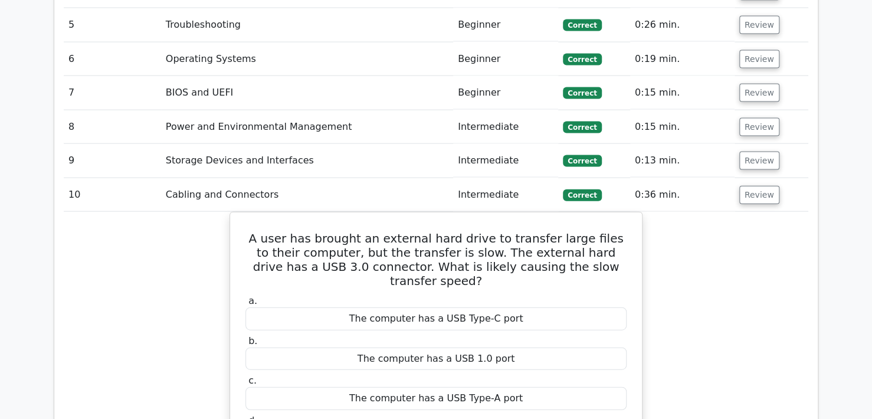
copy div "A user has brought an external hard drive to transfer large files to their comp…"
click at [736, 178] on td "Review" at bounding box center [771, 195] width 74 height 34
click at [749, 186] on button "Review" at bounding box center [759, 195] width 40 height 18
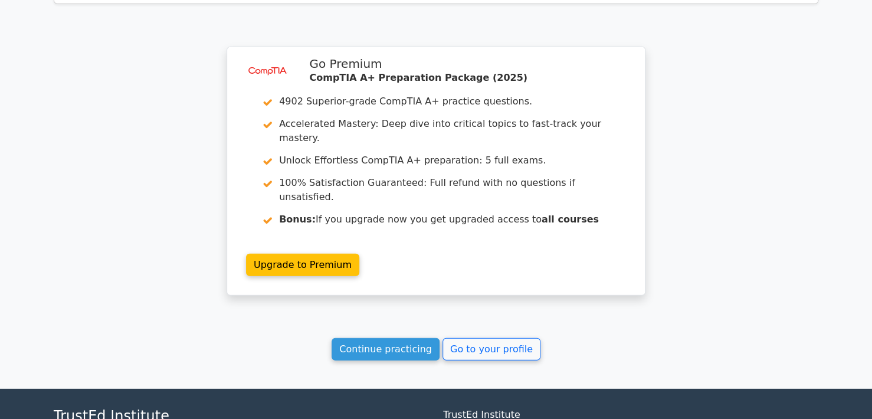
scroll to position [1459, 0]
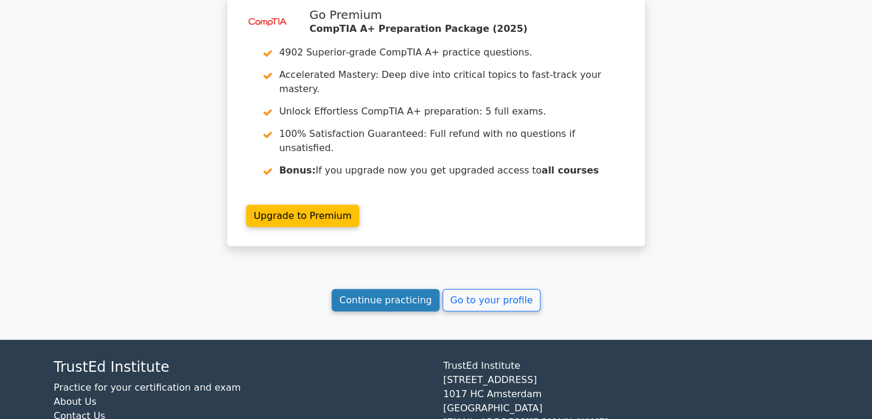
click at [416, 289] on link "Continue practicing" at bounding box center [386, 300] width 108 height 22
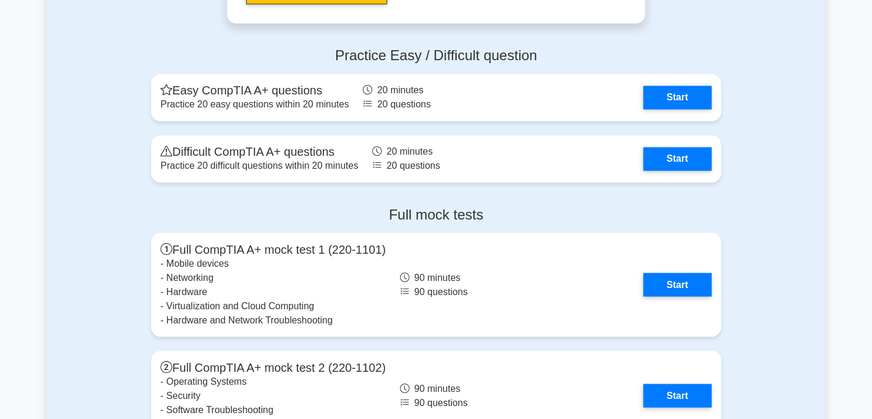
scroll to position [3185, 0]
